Goal: Obtain resource: Download file/media

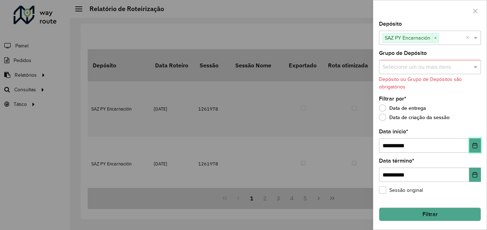
click at [472, 145] on icon "Choose Date" at bounding box center [475, 145] width 6 height 6
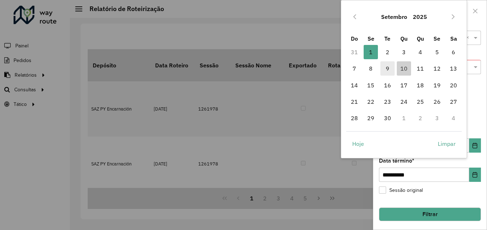
click at [388, 69] on span "9" at bounding box center [387, 68] width 14 height 14
type input "**********"
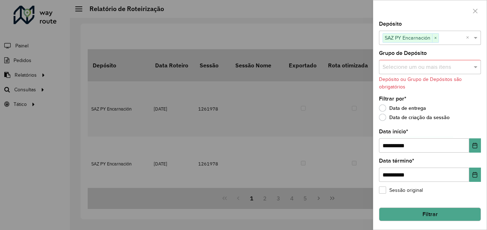
click at [440, 214] on button "Filtrar" at bounding box center [430, 214] width 102 height 14
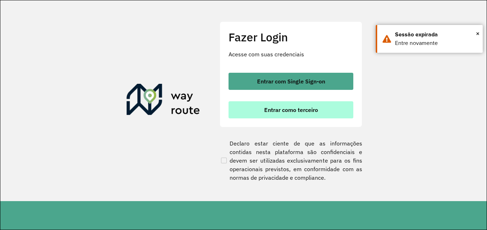
click at [300, 109] on span "Entrar como terceiro" at bounding box center [291, 110] width 54 height 6
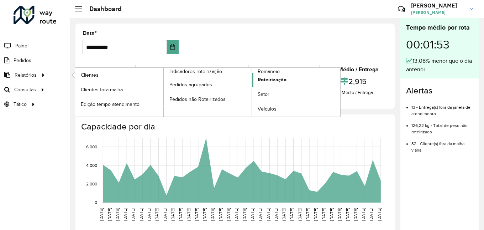
click at [272, 82] on span "Roteirização" at bounding box center [272, 79] width 29 height 7
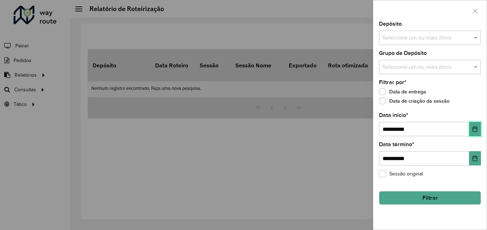
click at [477, 133] on button "Choose Date" at bounding box center [475, 129] width 12 height 14
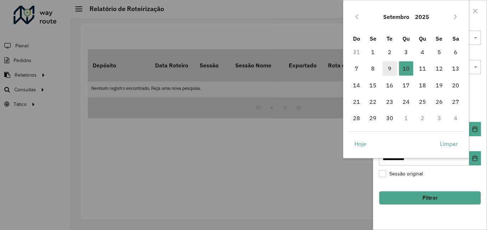
click at [387, 67] on span "9" at bounding box center [389, 68] width 14 height 14
type input "**********"
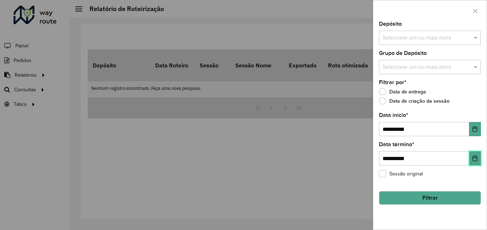
click at [476, 159] on icon "Choose Date" at bounding box center [475, 158] width 6 height 6
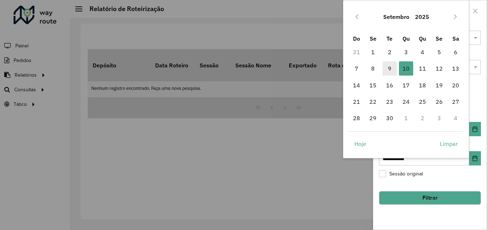
click at [390, 70] on span "9" at bounding box center [389, 68] width 14 height 14
type input "**********"
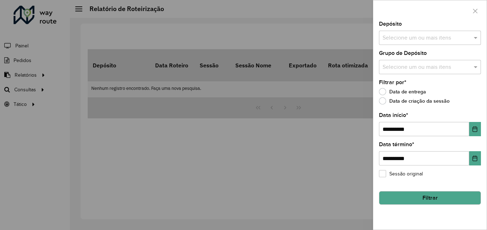
click at [418, 194] on button "Filtrar" at bounding box center [430, 198] width 102 height 14
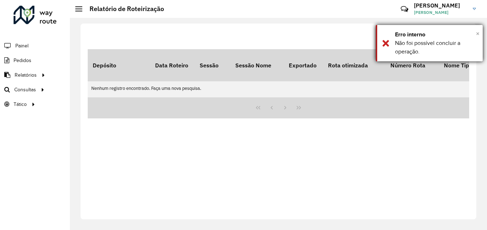
click at [477, 34] on span "×" at bounding box center [478, 34] width 4 height 8
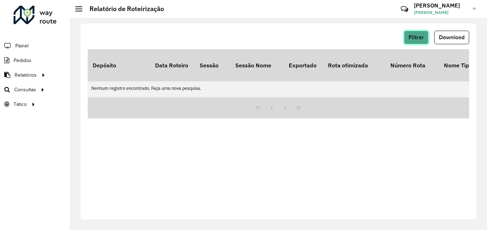
click at [404, 38] on button "Filtrar" at bounding box center [416, 38] width 25 height 14
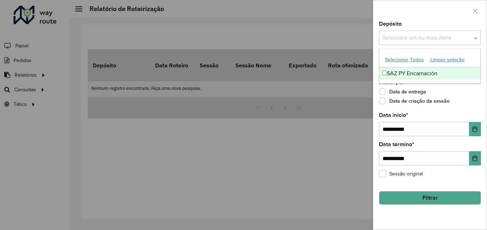
click at [425, 40] on input "text" at bounding box center [425, 38] width 91 height 9
click at [406, 74] on div "SAZ PY Encarnación" at bounding box center [429, 73] width 101 height 12
click at [456, 103] on div "Data de criação da sessão" at bounding box center [430, 102] width 102 height 9
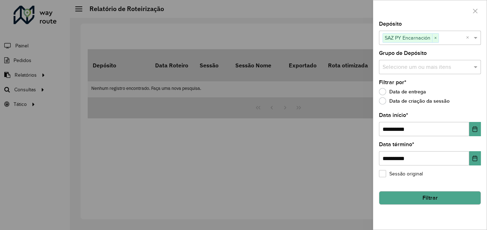
click at [419, 199] on button "Filtrar" at bounding box center [430, 198] width 102 height 14
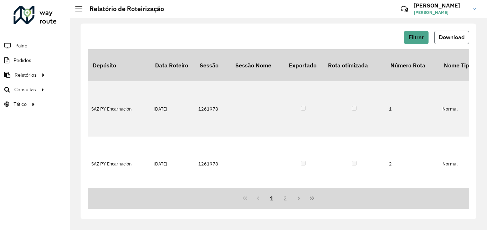
click at [447, 40] on span "Download" at bounding box center [452, 37] width 26 height 6
